Goal: Check status: Check status

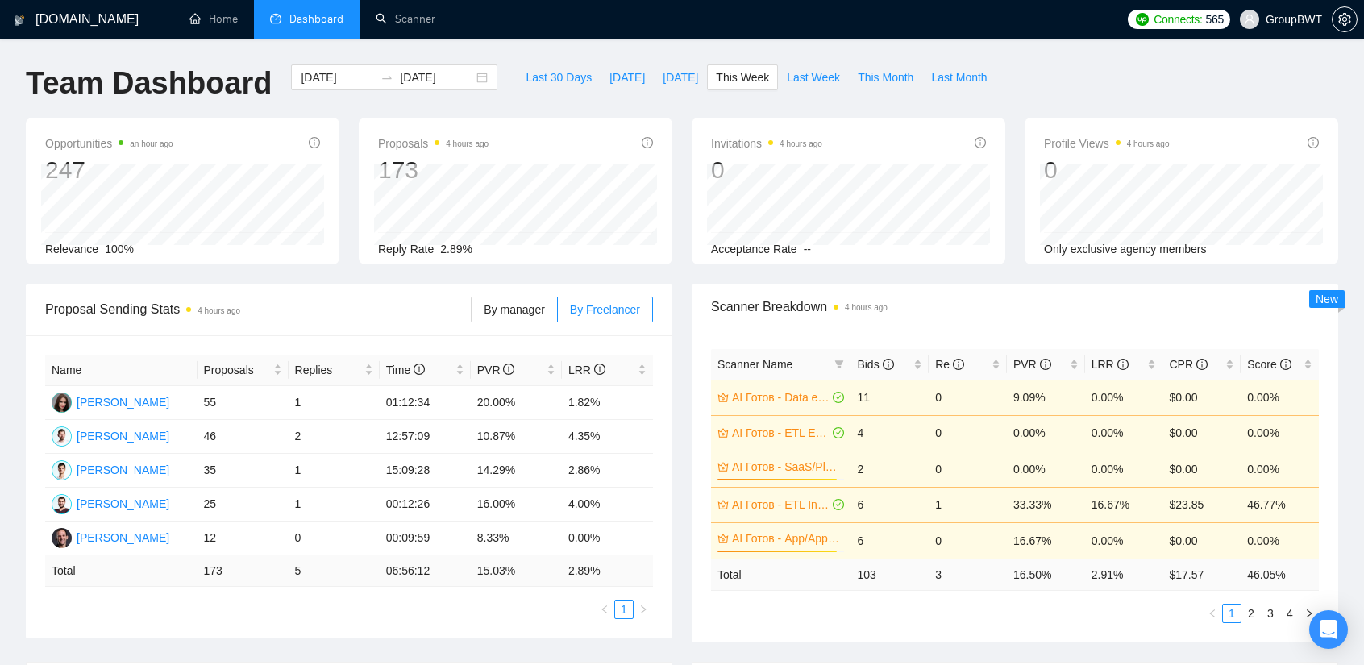
click at [525, 323] on div "By manager By Freelancer" at bounding box center [562, 310] width 182 height 52
click at [519, 312] on span "By manager" at bounding box center [514, 309] width 60 height 13
click at [471, 314] on input "By manager" at bounding box center [471, 314] width 0 height 0
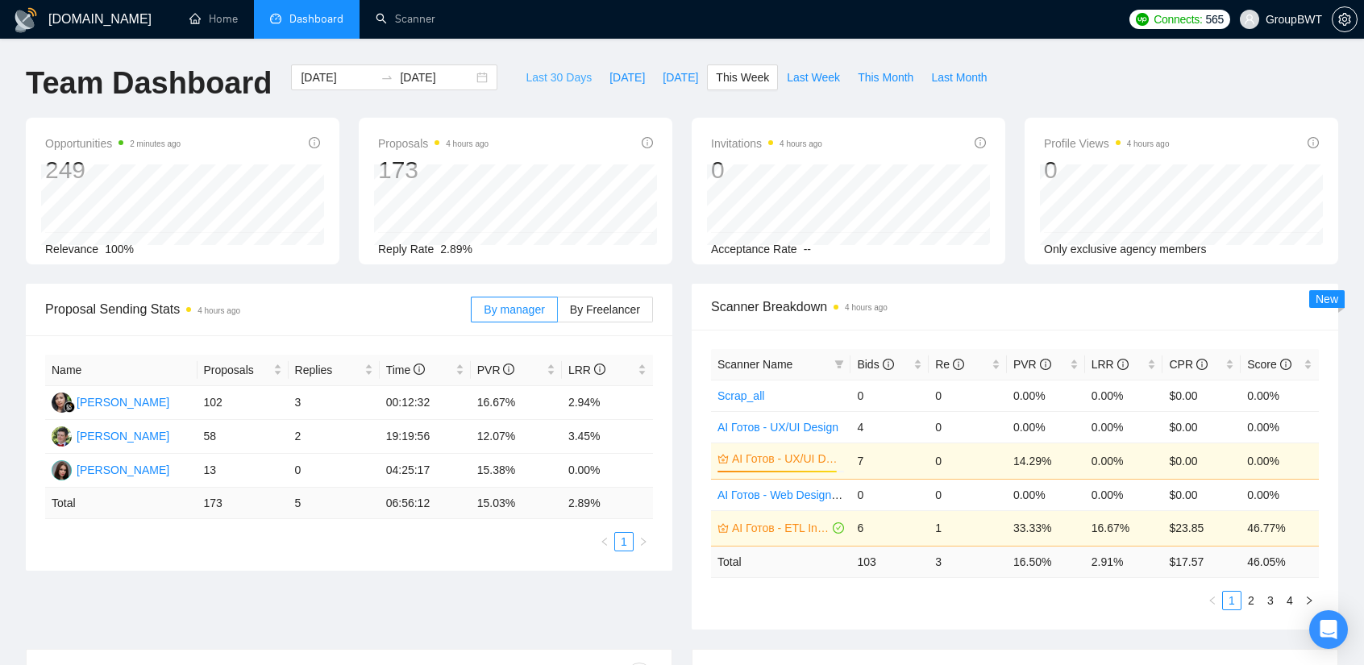
click at [553, 75] on span "Last 30 Days" at bounding box center [558, 78] width 66 height 18
type input "[DATE]"
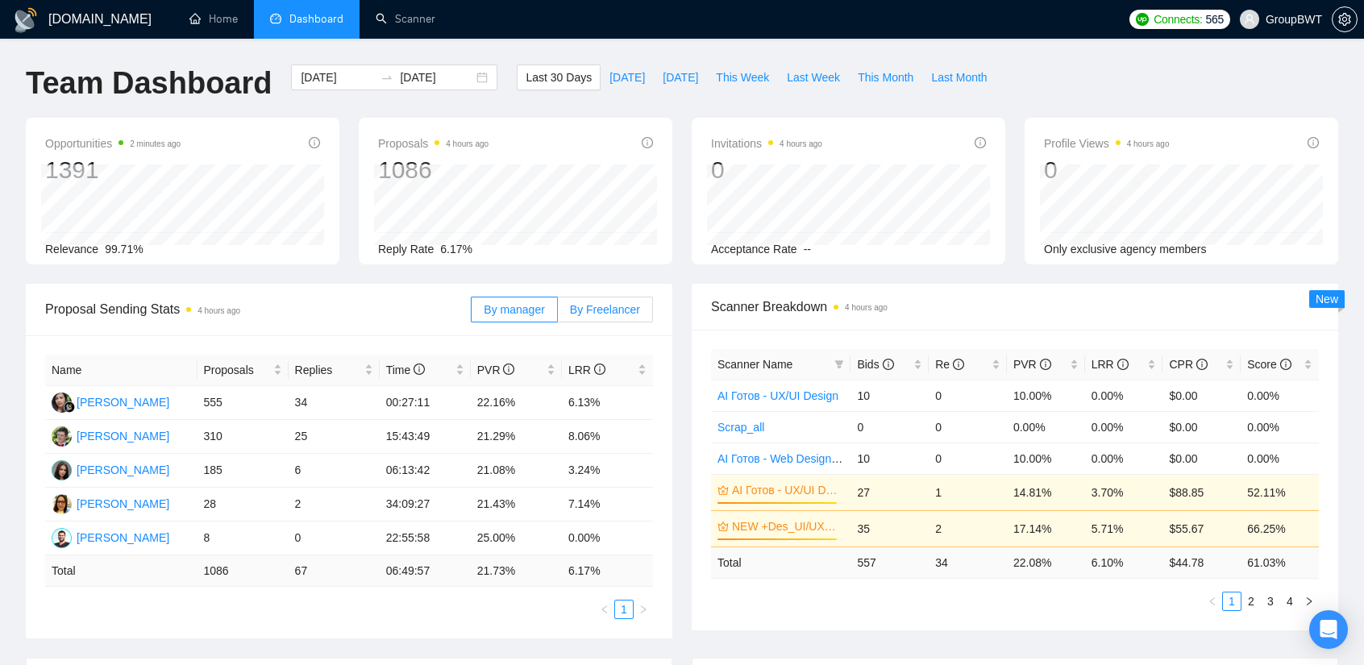
click at [637, 312] on span "By Freelancer" at bounding box center [605, 309] width 70 height 13
click at [558, 314] on input "By Freelancer" at bounding box center [558, 314] width 0 height 0
click at [518, 311] on span "By manager" at bounding box center [514, 309] width 60 height 13
click at [471, 314] on input "By manager" at bounding box center [471, 314] width 0 height 0
click at [867, 81] on span "This Month" at bounding box center [886, 78] width 56 height 18
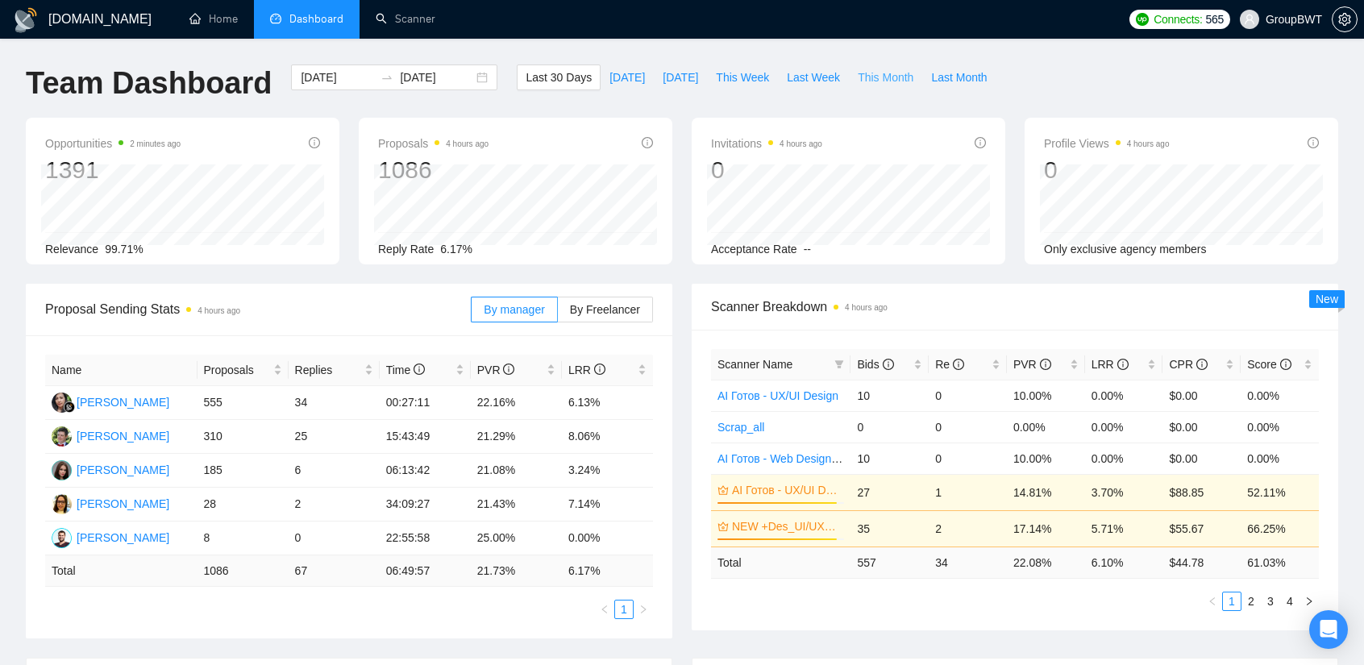
type input "[DATE]"
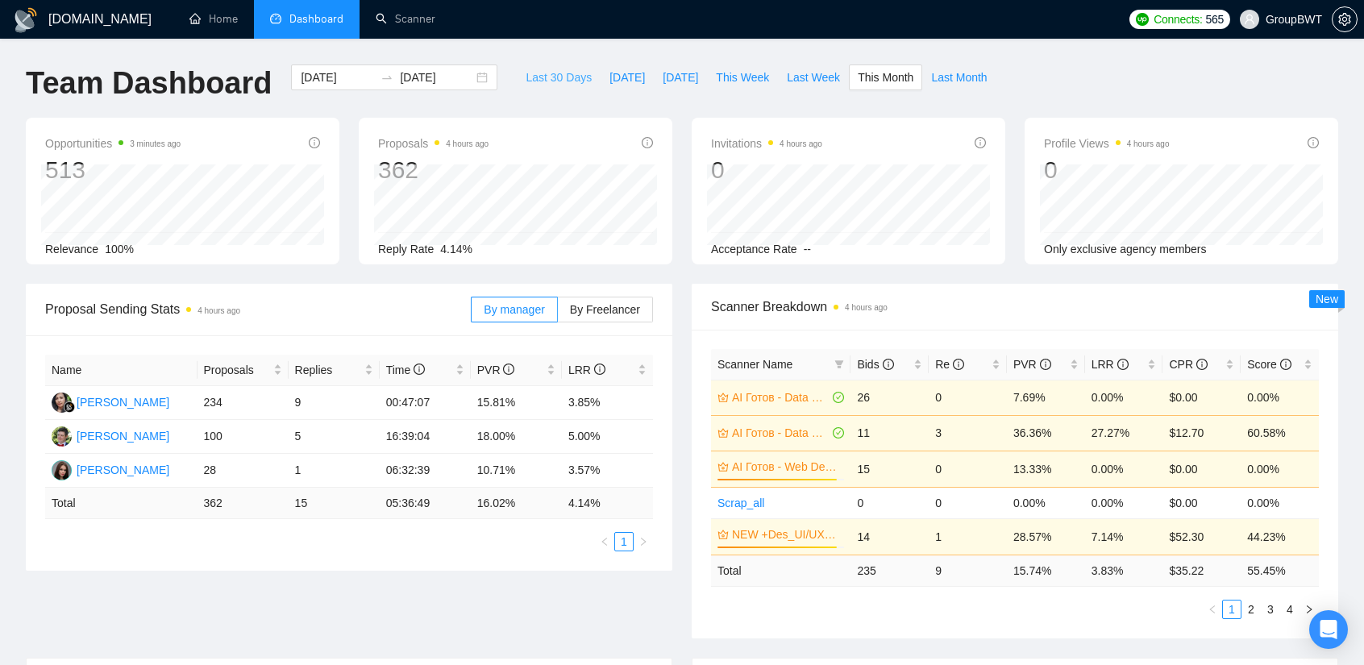
click at [549, 78] on span "Last 30 Days" at bounding box center [558, 78] width 66 height 18
type input "[DATE]"
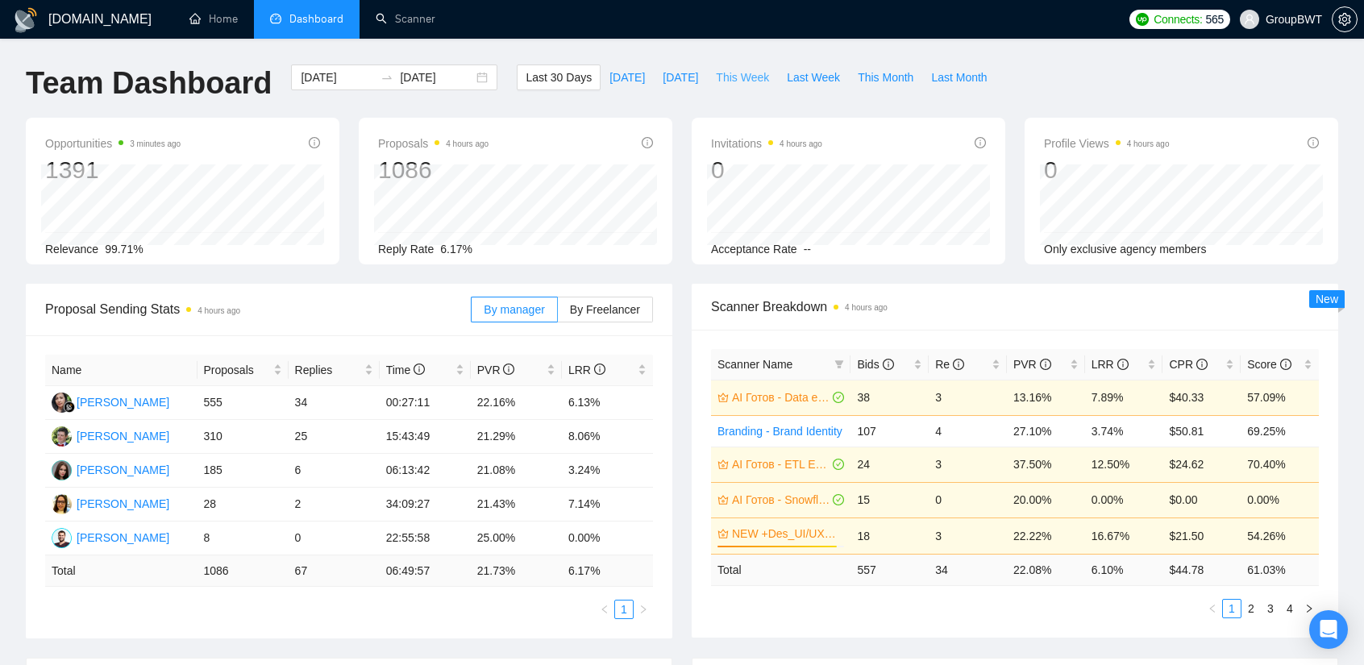
click at [721, 74] on span "This Week" at bounding box center [742, 78] width 53 height 18
type input "[DATE]"
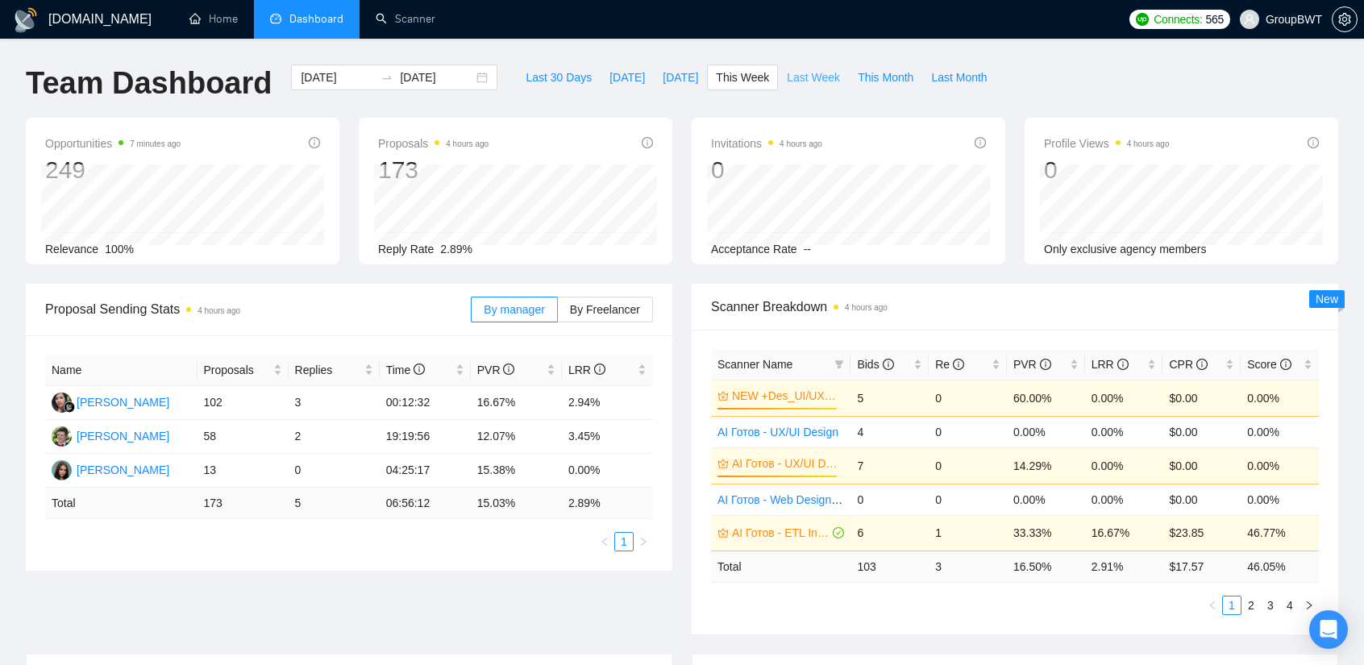
click at [787, 85] on span "Last Week" at bounding box center [813, 78] width 53 height 18
type input "[DATE]"
